Goal: Check status

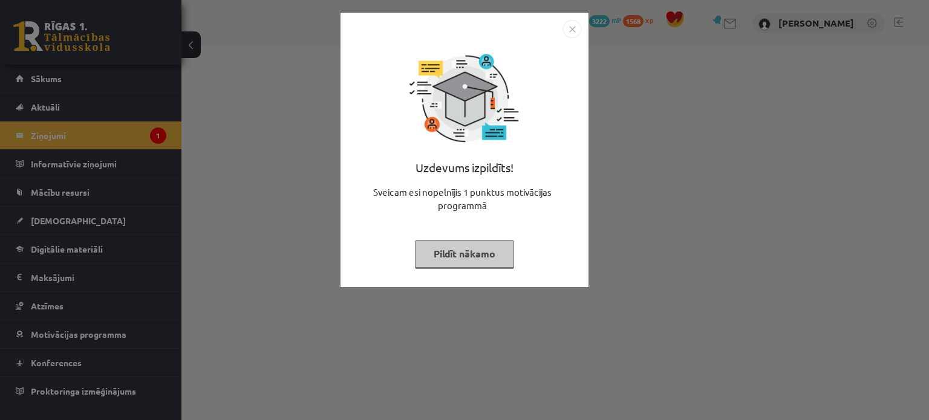
click at [440, 247] on button "Pildīt nākamo" at bounding box center [464, 254] width 99 height 28
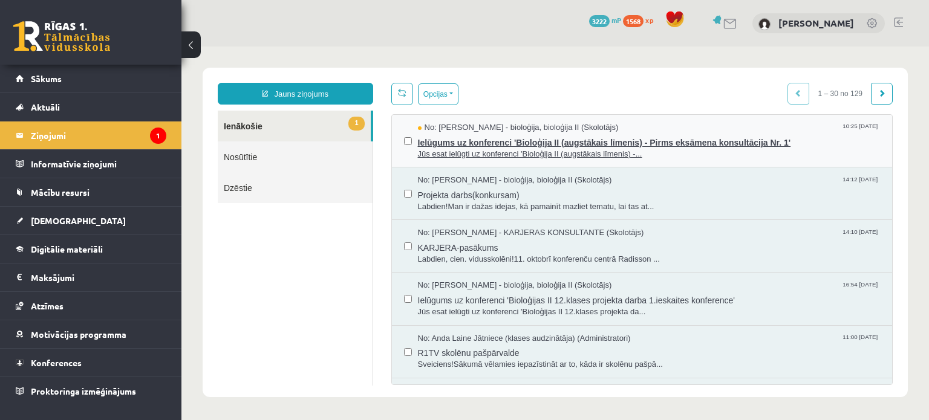
click at [491, 154] on span "Jūs esat ielūgti uz konferenci 'Bioloģija II (augstākais līmenis) -..." at bounding box center [649, 154] width 462 height 11
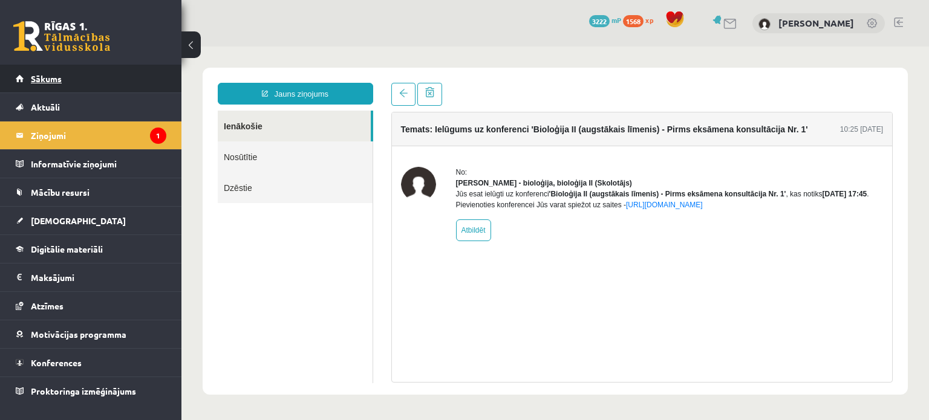
click at [62, 84] on link "Sākums" at bounding box center [91, 79] width 151 height 28
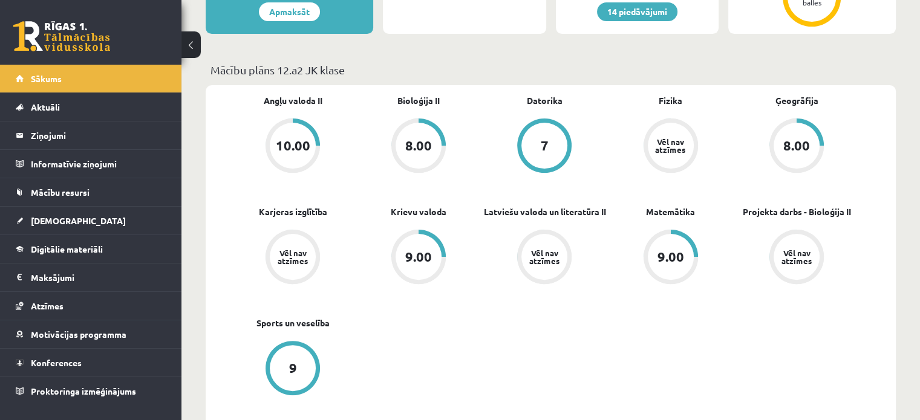
scroll to position [331, 0]
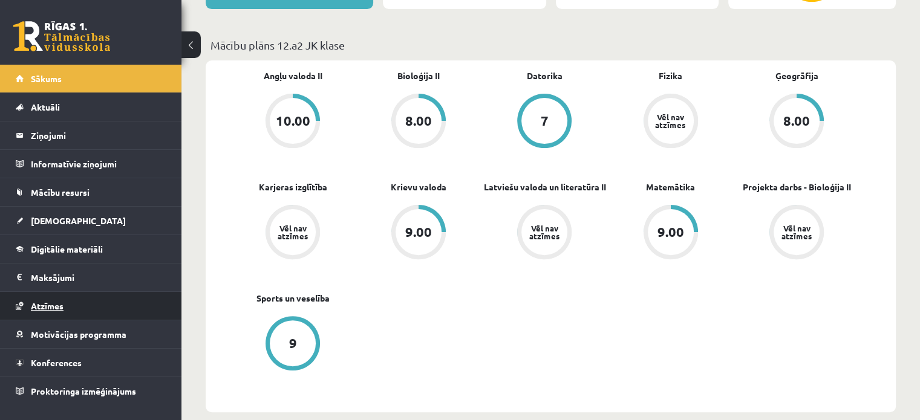
click at [65, 318] on link "Atzīmes" at bounding box center [91, 306] width 151 height 28
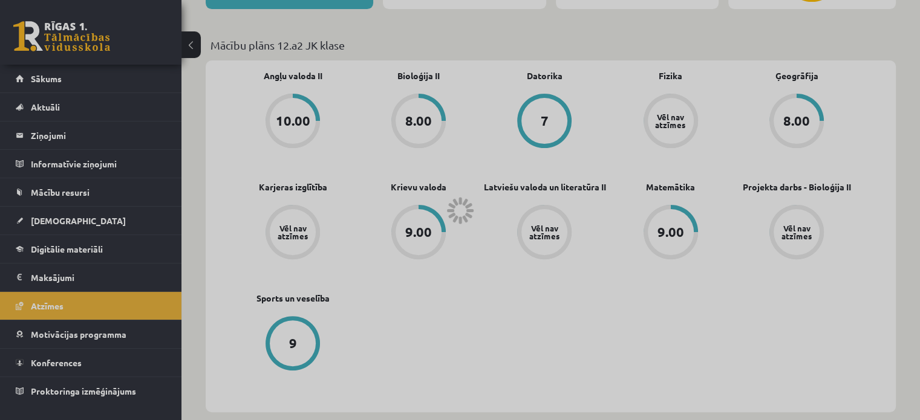
click at [53, 85] on div at bounding box center [460, 210] width 920 height 420
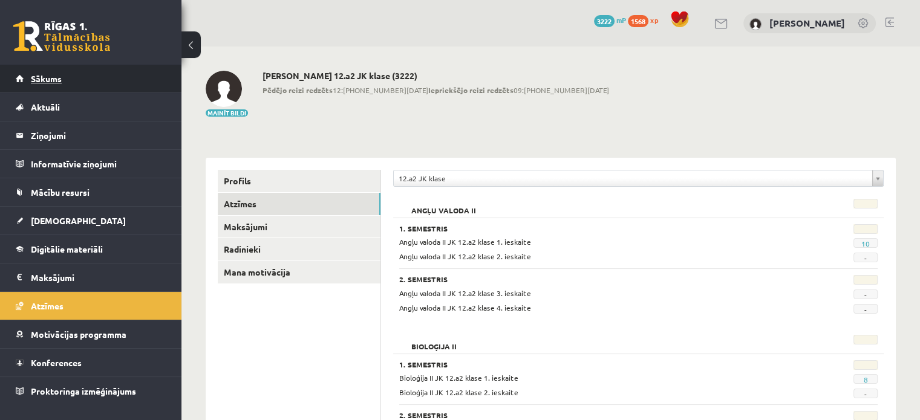
click at [48, 77] on span "Sākums" at bounding box center [46, 78] width 31 height 11
